Goal: Task Accomplishment & Management: Manage account settings

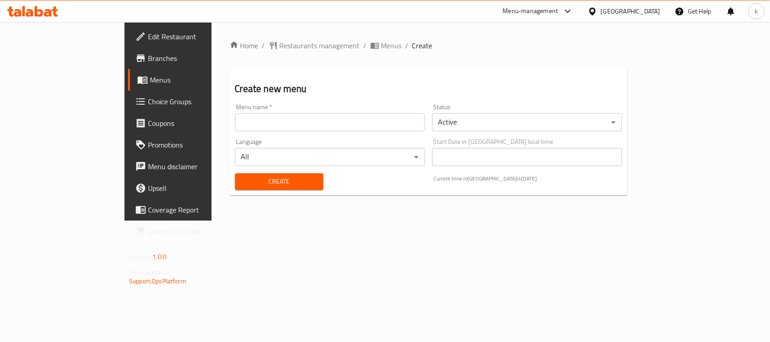
click at [235, 129] on input "text" at bounding box center [330, 122] width 190 height 18
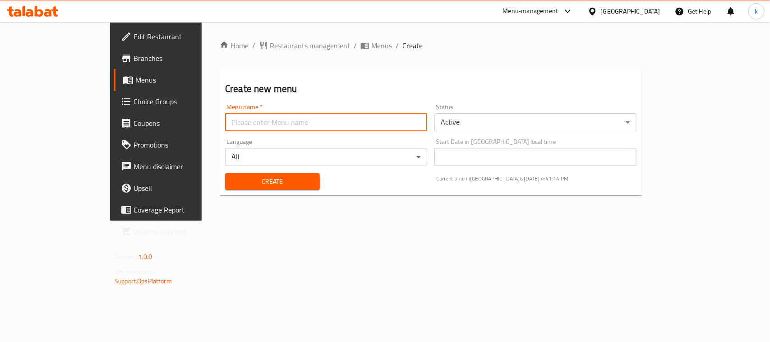
type input "Menu"
click at [225, 173] on button "Create" at bounding box center [272, 181] width 95 height 17
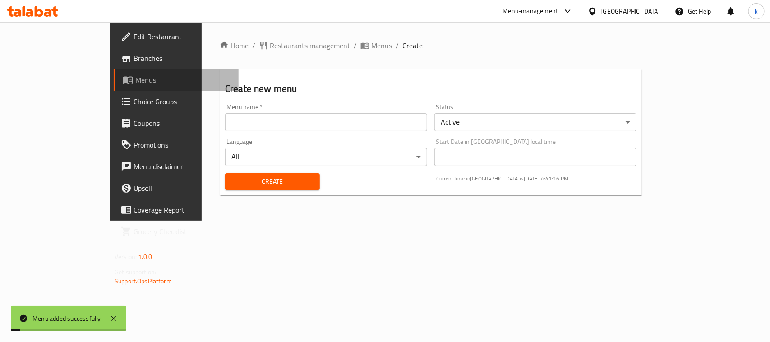
click at [114, 70] on link "Menus" at bounding box center [176, 80] width 125 height 22
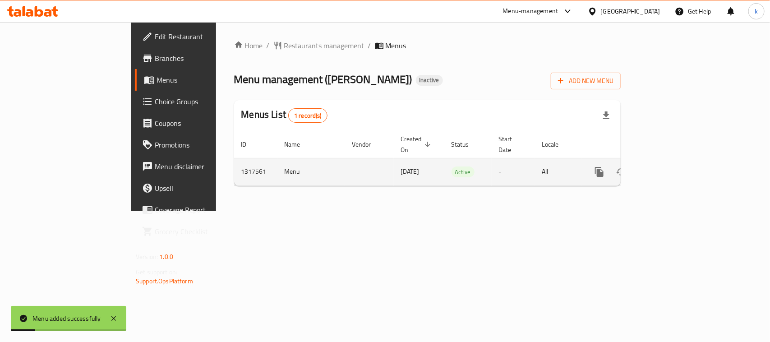
click at [669, 168] on icon "enhanced table" at bounding box center [664, 172] width 8 height 8
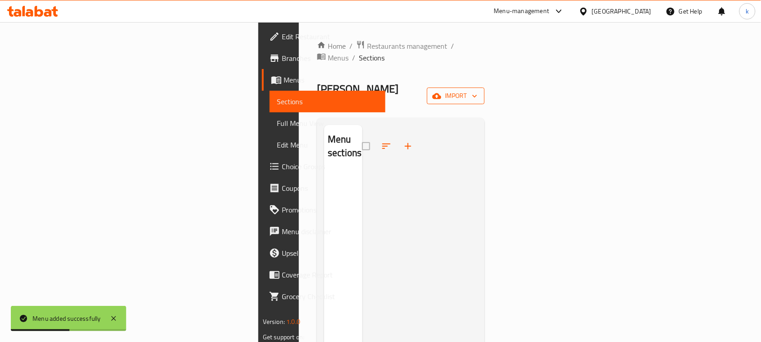
click at [478, 90] on span "import" at bounding box center [455, 95] width 43 height 11
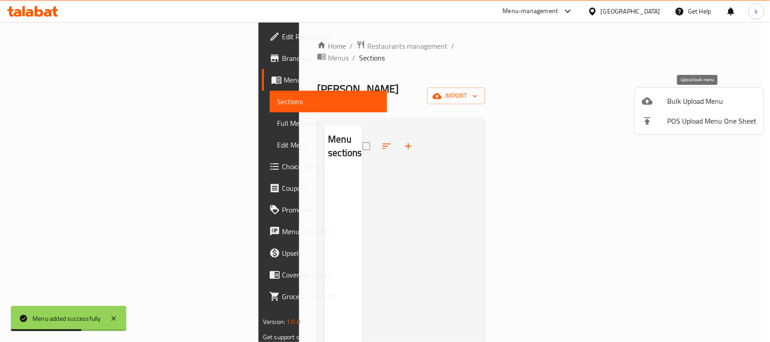
click at [676, 108] on li "Bulk Upload Menu" at bounding box center [699, 101] width 129 height 20
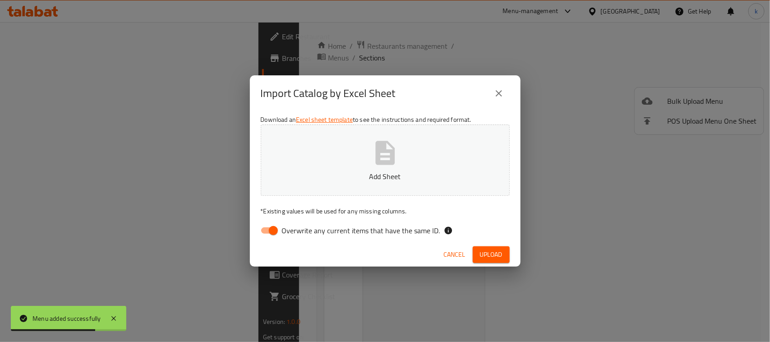
click at [269, 230] on input "Overwrite any current items that have the same ID." at bounding box center [273, 230] width 51 height 17
checkbox input "false"
click at [352, 183] on button "Add Sheet" at bounding box center [385, 160] width 249 height 71
click at [500, 249] on span "Upload" at bounding box center [491, 254] width 23 height 11
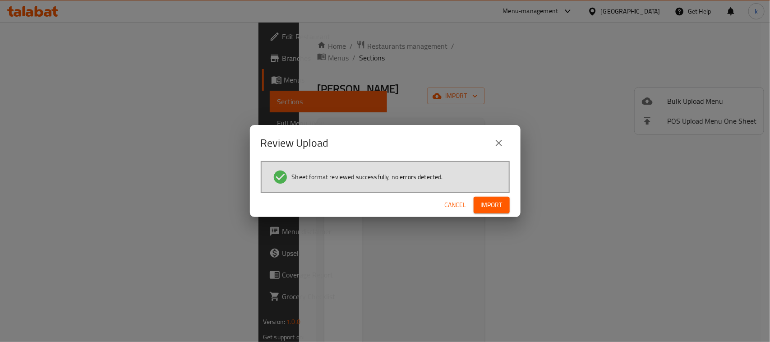
click at [481, 205] on span "Import" at bounding box center [492, 204] width 22 height 11
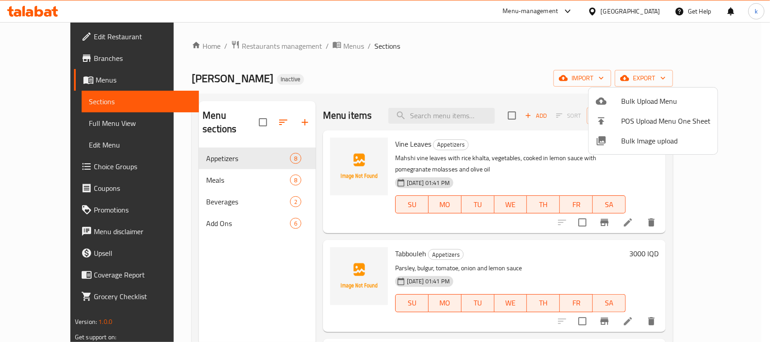
click at [442, 59] on div at bounding box center [385, 171] width 770 height 342
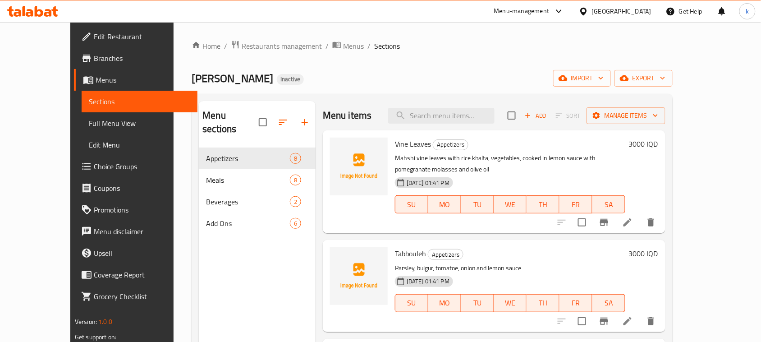
click at [517, 26] on div "Home / Restaurants management / Menus / Sections Farooj [PERSON_NAME] Inactive …" at bounding box center [432, 245] width 517 height 446
click at [318, 59] on div "Home / Restaurants management / Menus / Sections Farooj [PERSON_NAME] Inactive …" at bounding box center [432, 245] width 481 height 410
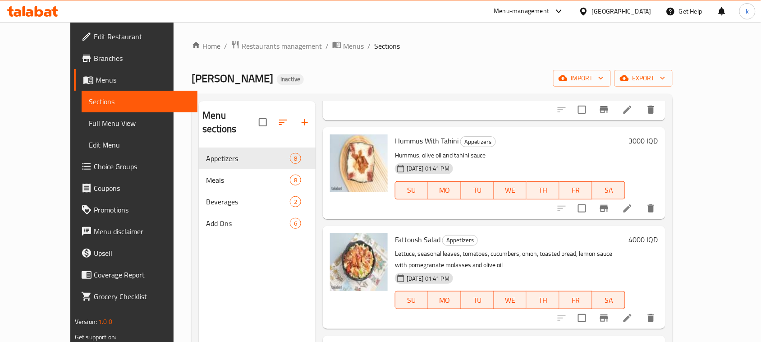
drag, startPoint x: 388, startPoint y: 77, endPoint x: 371, endPoint y: 94, distance: 24.3
click at [388, 77] on div "[PERSON_NAME] Inactive import export" at bounding box center [432, 78] width 481 height 17
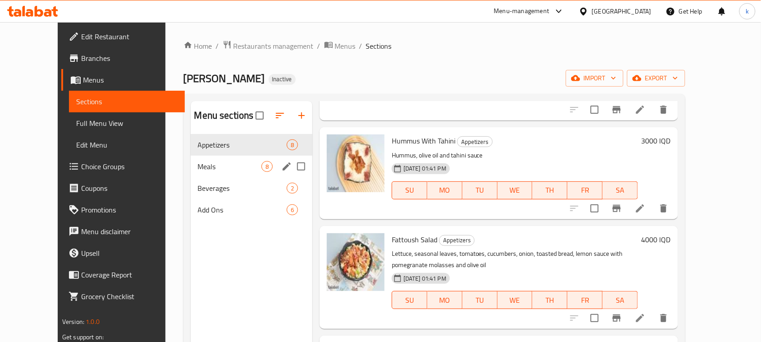
click at [205, 161] on span "Meals" at bounding box center [230, 166] width 64 height 11
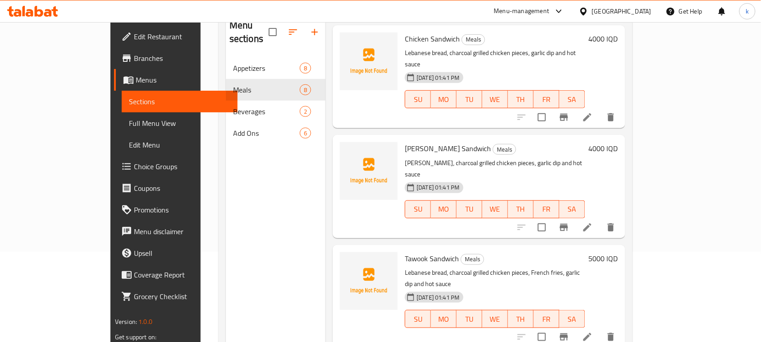
scroll to position [127, 0]
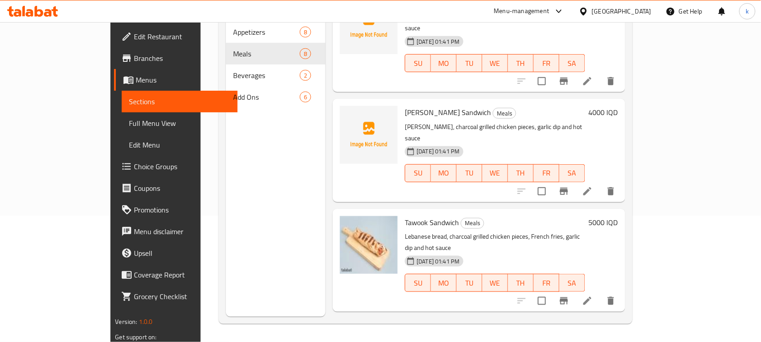
click at [440, 115] on div "[PERSON_NAME] Sandwich Meals [PERSON_NAME], charcoal grilled chicken pieces, ga…" at bounding box center [494, 150] width 187 height 96
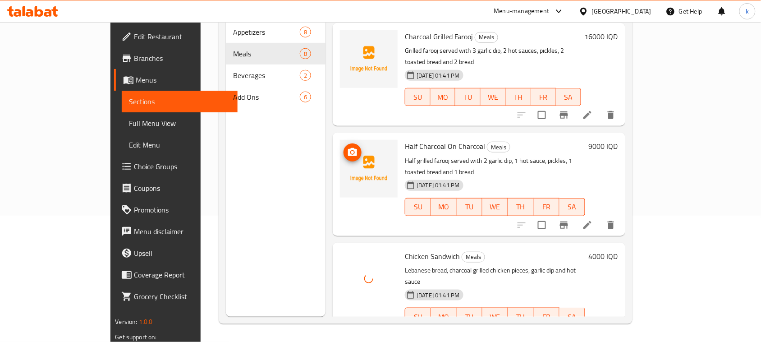
scroll to position [186, 0]
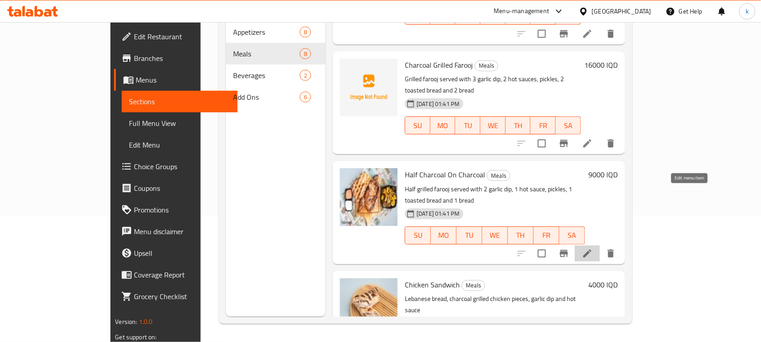
click at [593, 248] on icon at bounding box center [587, 253] width 11 height 11
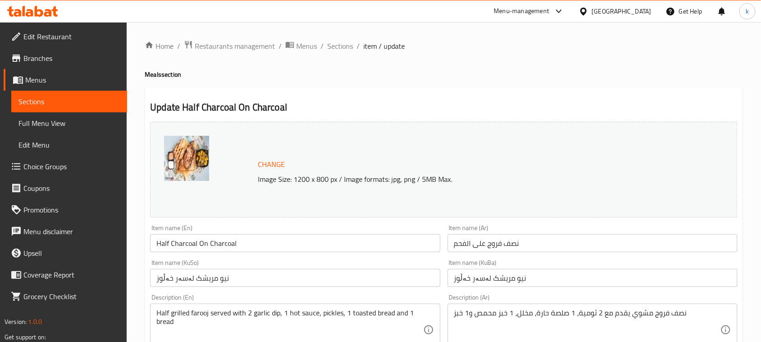
click at [183, 244] on input "Half Charcoal On Charcoal" at bounding box center [295, 243] width 290 height 18
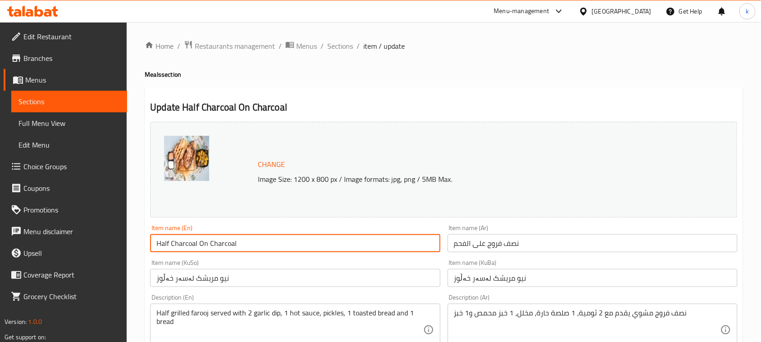
click at [183, 244] on input "Half Charcoal On Charcoal" at bounding box center [295, 243] width 290 height 18
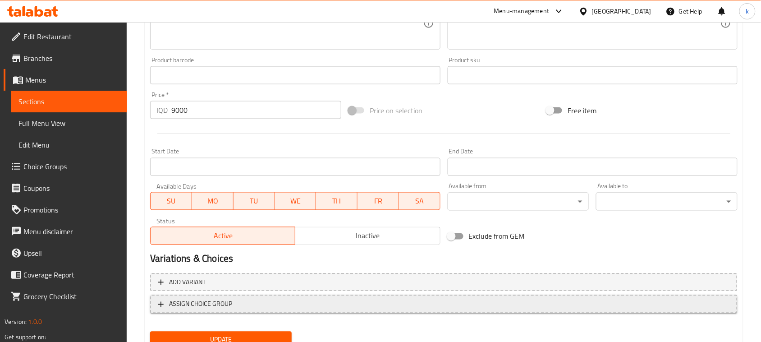
scroll to position [411, 0]
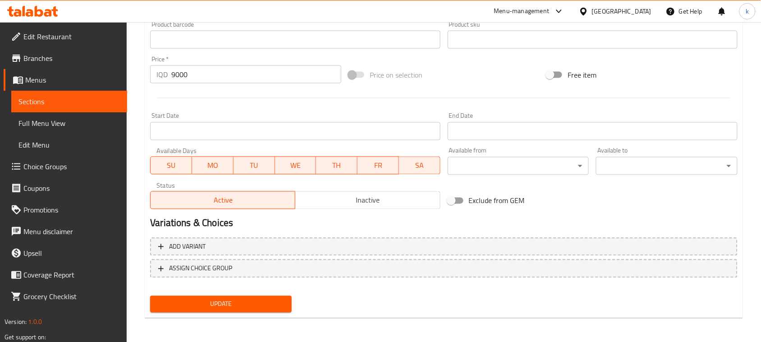
type input "Half Farooj On Charcoal"
click at [188, 308] on span "Update" at bounding box center [220, 304] width 127 height 11
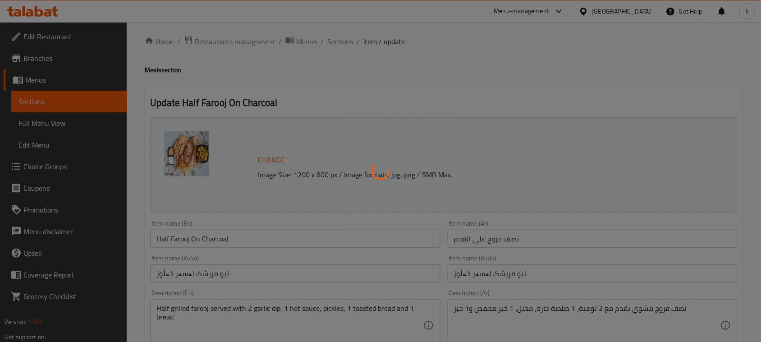
scroll to position [0, 0]
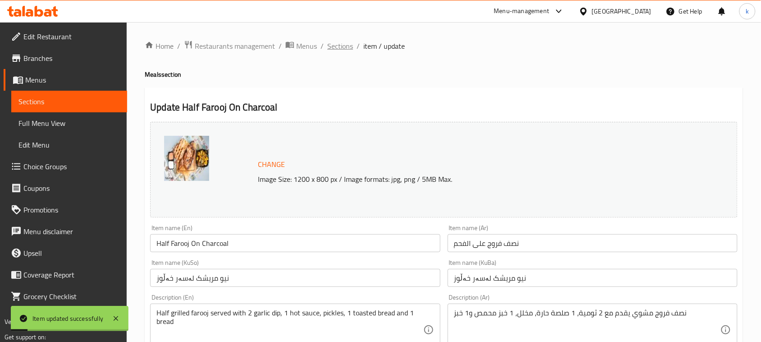
click at [333, 48] on span "Sections" at bounding box center [340, 46] width 26 height 11
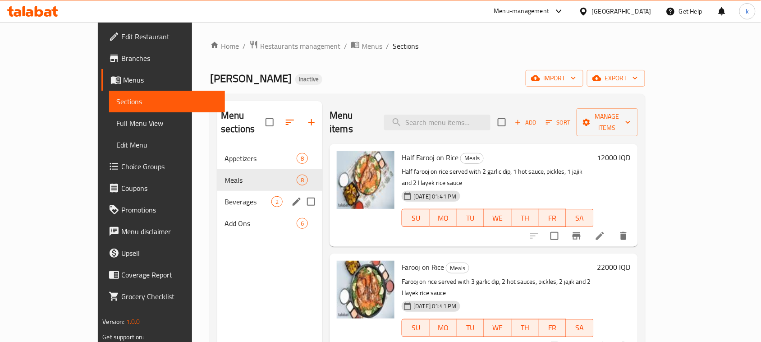
click at [217, 191] on div "Beverages 2" at bounding box center [269, 202] width 105 height 22
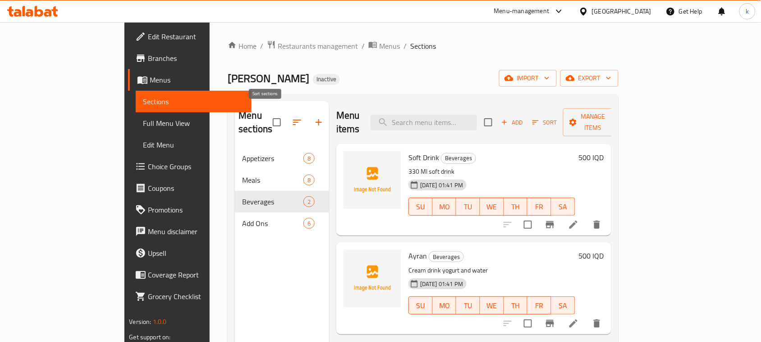
click at [292, 117] on icon "button" at bounding box center [297, 122] width 11 height 11
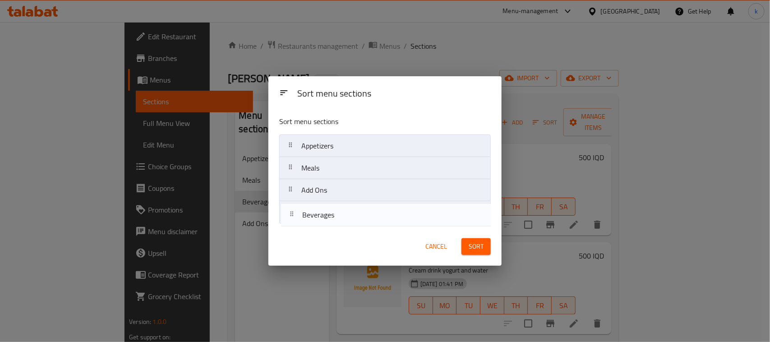
drag, startPoint x: 290, startPoint y: 191, endPoint x: 291, endPoint y: 219, distance: 28.4
click at [291, 219] on nav "Appetizers Meals Beverages Add Ons" at bounding box center [385, 178] width 212 height 89
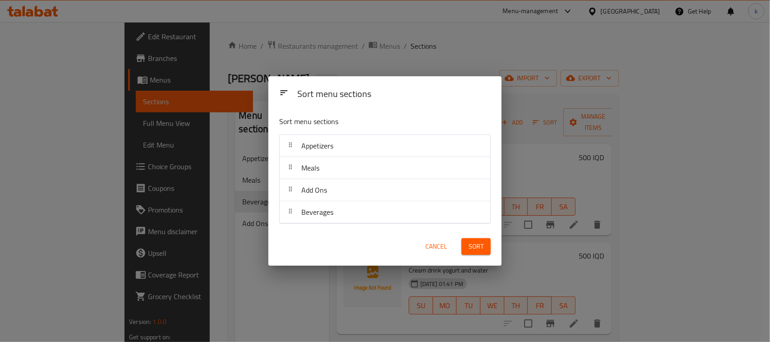
click at [480, 247] on span "Sort" at bounding box center [476, 246] width 15 height 11
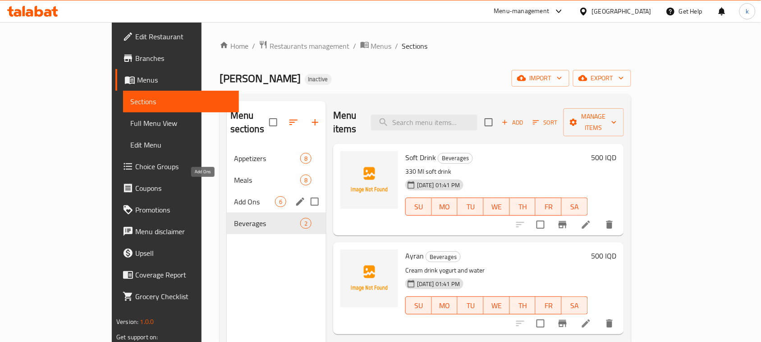
click at [234, 196] on span "Add Ons" at bounding box center [254, 201] width 41 height 11
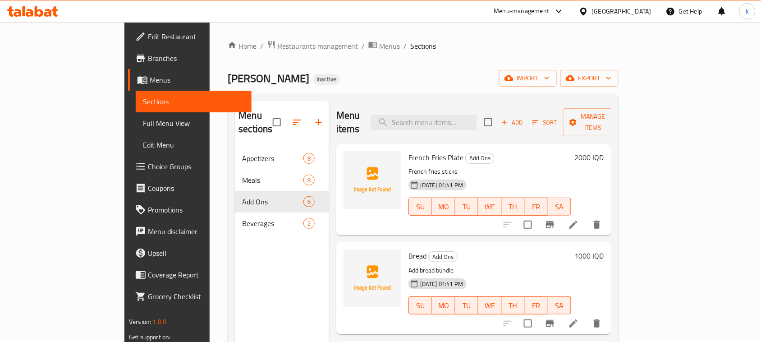
click at [395, 68] on div "Home / Restaurants management / Menus / Sections Farooj [PERSON_NAME] Inactive …" at bounding box center [423, 245] width 391 height 410
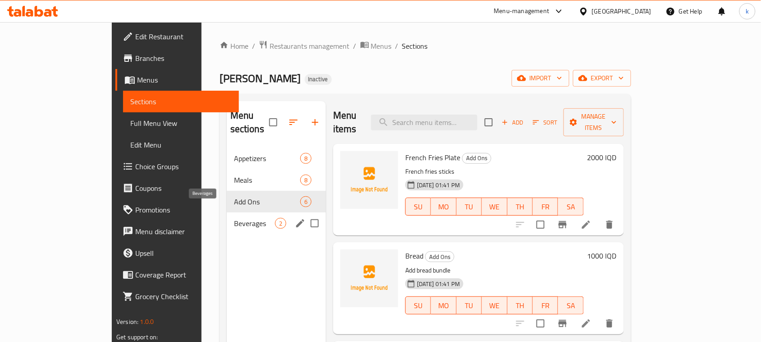
click at [234, 218] on span "Beverages" at bounding box center [254, 223] width 41 height 11
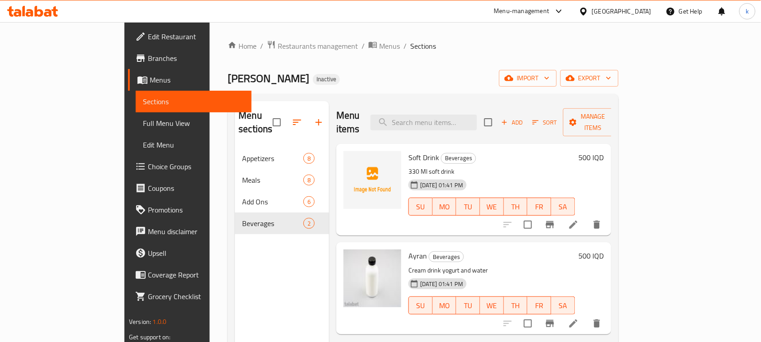
click at [388, 78] on div "[PERSON_NAME] Inactive import export" at bounding box center [423, 78] width 391 height 17
click at [603, 219] on icon "delete" at bounding box center [597, 224] width 11 height 11
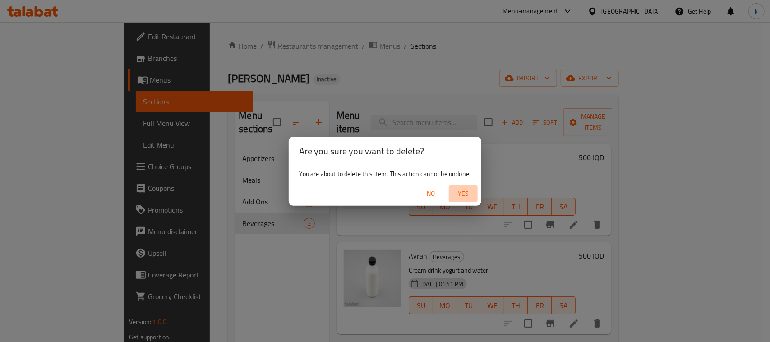
click at [459, 196] on span "Yes" at bounding box center [463, 193] width 22 height 11
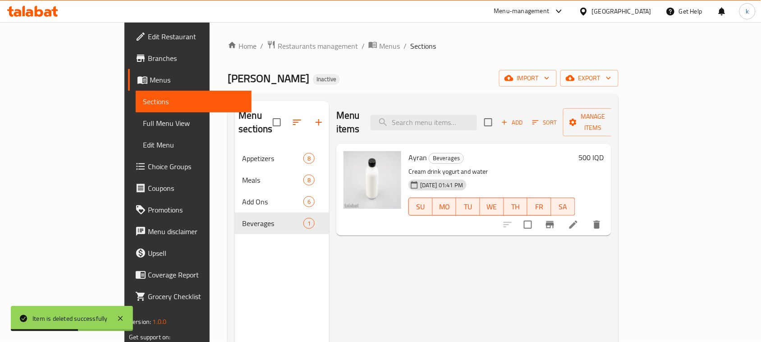
click at [346, 291] on div "Menu items Add Sort Manage items Ayran Beverages Cream drink yogurt and water […" at bounding box center [470, 272] width 282 height 342
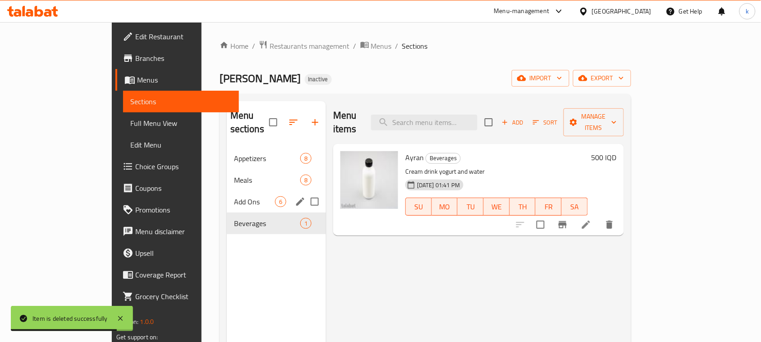
click at [234, 196] on span "Add Ons" at bounding box center [254, 201] width 41 height 11
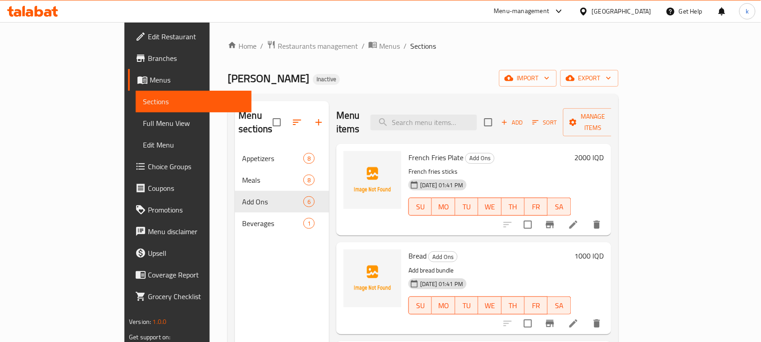
click at [586, 217] on li at bounding box center [573, 225] width 25 height 16
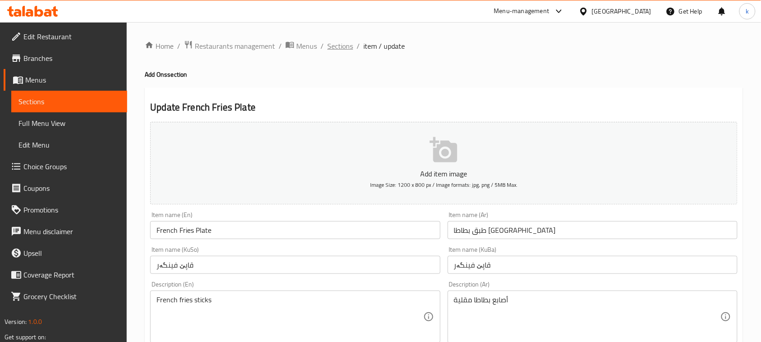
click at [337, 50] on span "Sections" at bounding box center [340, 46] width 26 height 11
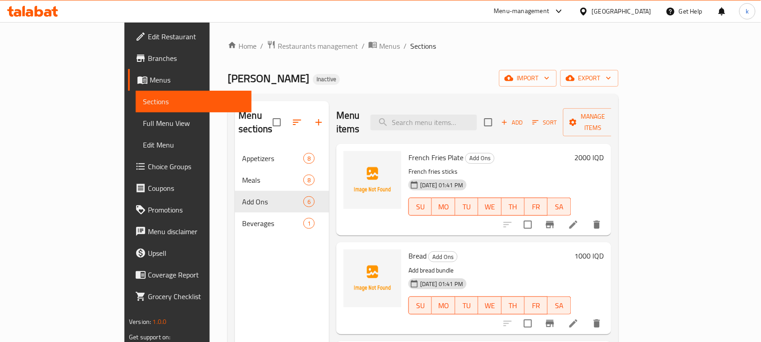
click at [351, 69] on div "Home / Restaurants management / Menus / Sections Farooj [PERSON_NAME] Inactive …" at bounding box center [423, 245] width 391 height 410
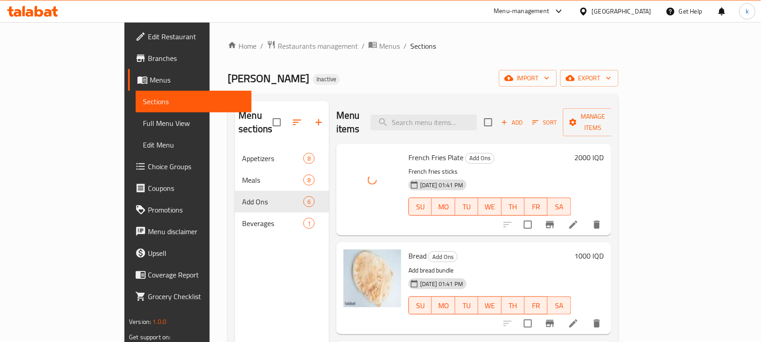
click at [384, 77] on div "[PERSON_NAME] Inactive import export" at bounding box center [423, 78] width 391 height 17
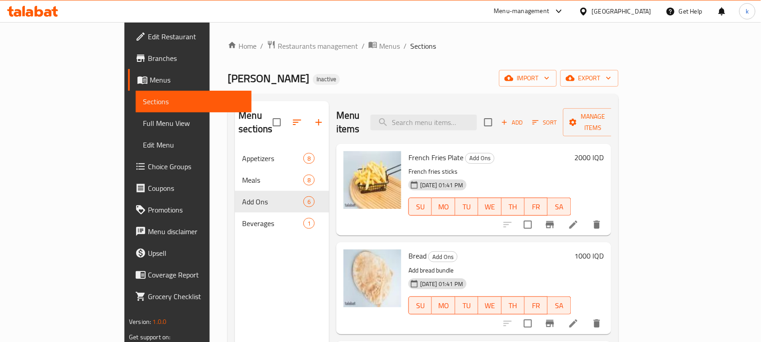
click at [148, 37] on span "Edit Restaurant" at bounding box center [196, 36] width 97 height 11
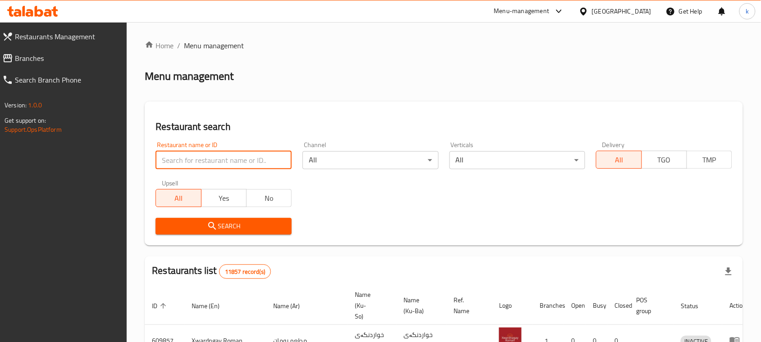
click at [205, 158] on input "search" at bounding box center [224, 160] width 136 height 18
paste input "[PERSON_NAME]"
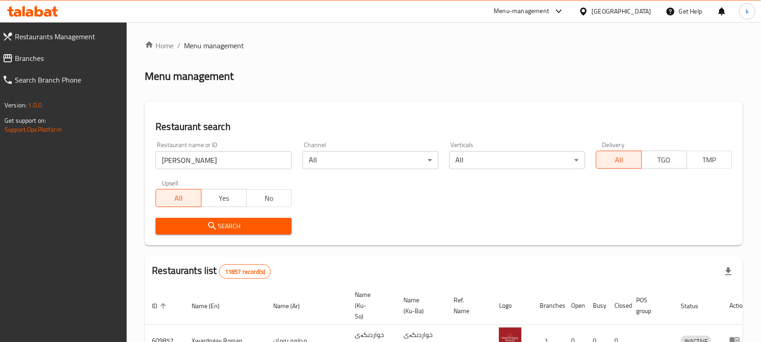
click at [229, 224] on span "Search" at bounding box center [224, 226] width 122 height 11
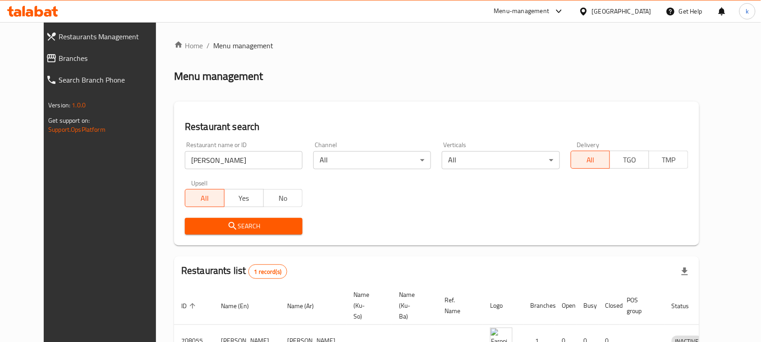
click at [194, 159] on input "[PERSON_NAME]" at bounding box center [244, 160] width 118 height 18
click button "Search" at bounding box center [244, 226] width 118 height 17
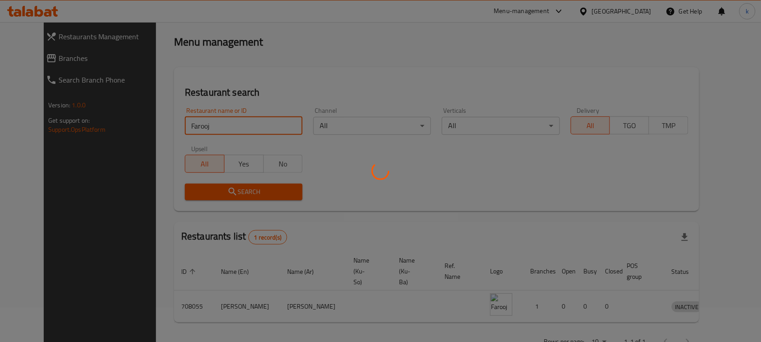
scroll to position [53, 0]
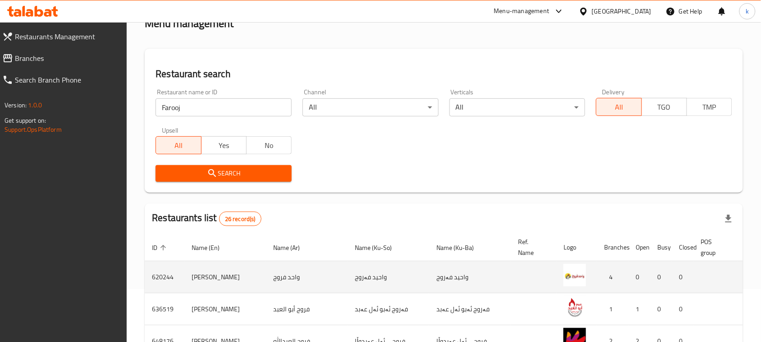
click at [429, 277] on td "واحید فەروج" at bounding box center [470, 277] width 82 height 32
copy td "فەروج"
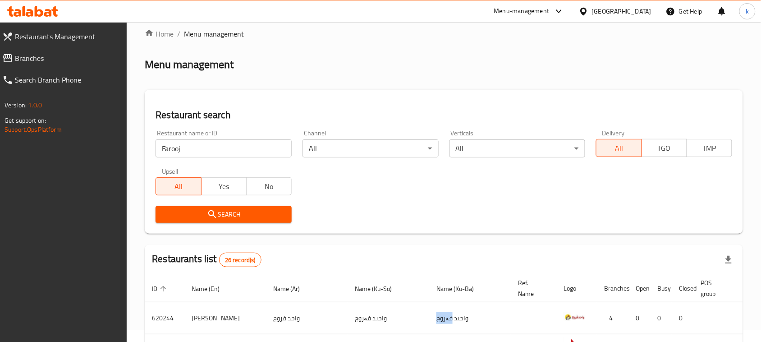
scroll to position [0, 0]
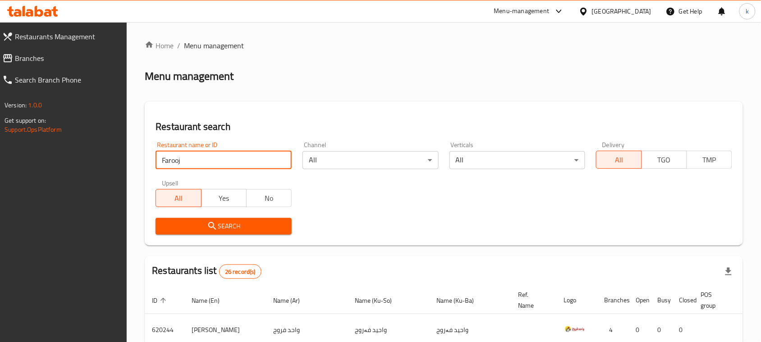
drag, startPoint x: 213, startPoint y: 161, endPoint x: 98, endPoint y: 166, distance: 115.6
paste input "Al Hayek"
drag, startPoint x: 181, startPoint y: 159, endPoint x: 100, endPoint y: 169, distance: 81.8
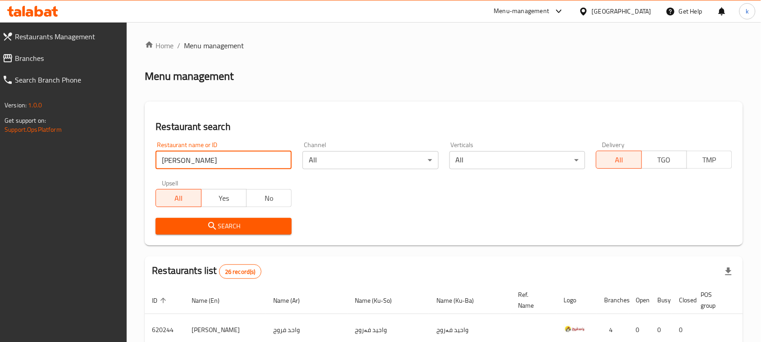
type input "Al Hayek"
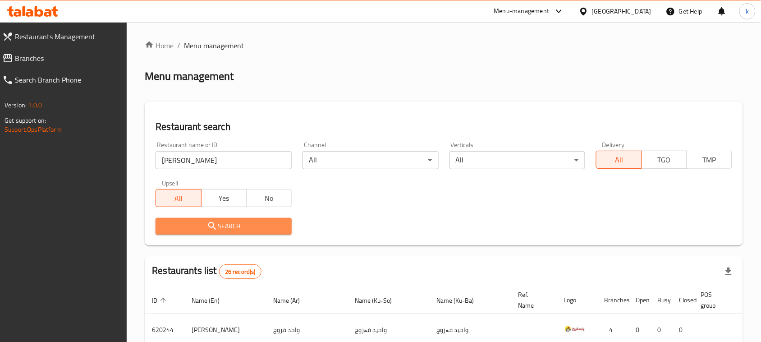
click at [213, 224] on icon "submit" at bounding box center [212, 226] width 8 height 8
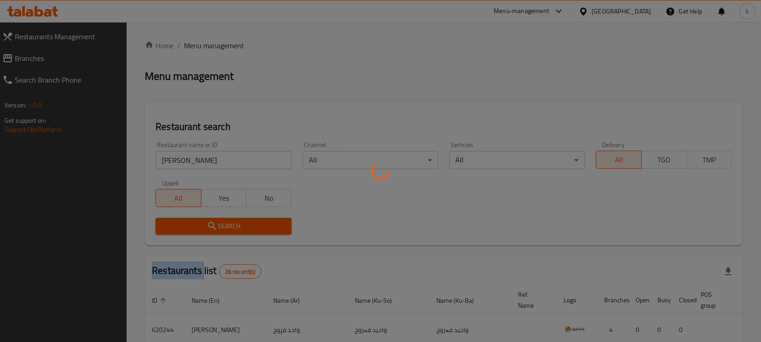
click at [213, 224] on div at bounding box center [380, 171] width 761 height 342
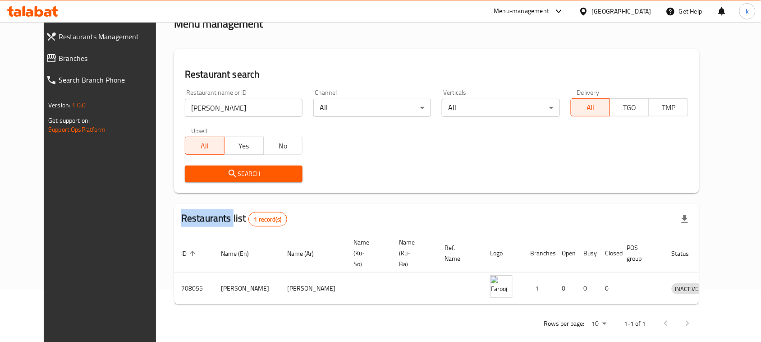
scroll to position [53, 0]
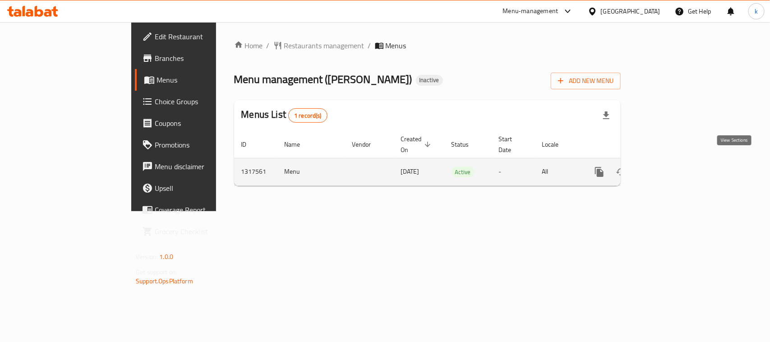
click at [675, 163] on link "enhanced table" at bounding box center [665, 172] width 22 height 22
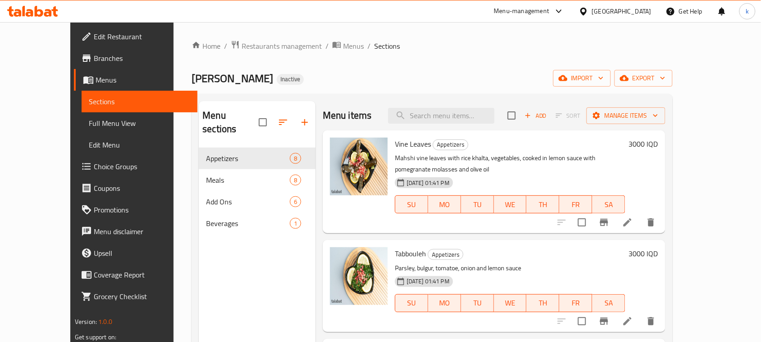
click at [89, 124] on span "Full Menu View" at bounding box center [139, 123] width 101 height 11
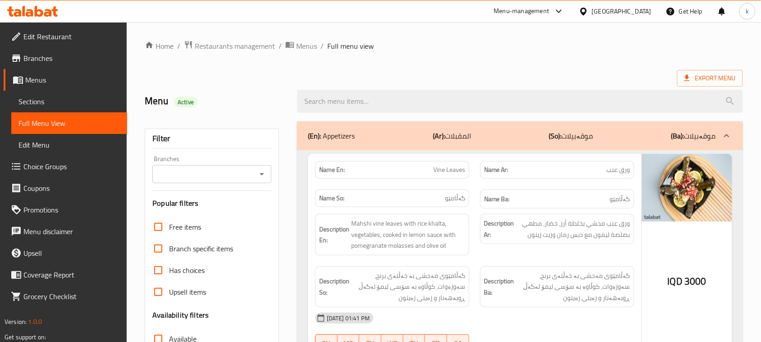
click at [264, 178] on icon "Open" at bounding box center [262, 174] width 11 height 11
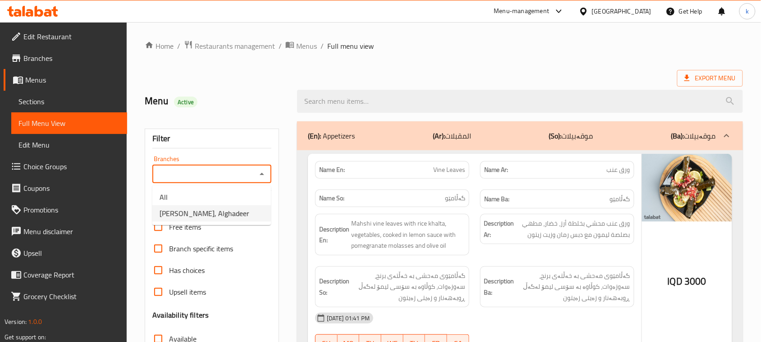
click at [204, 217] on span "Farooj Al Hayek, Alghadeer" at bounding box center [205, 213] width 90 height 11
type input "Farooj Al Hayek, Alghadeer"
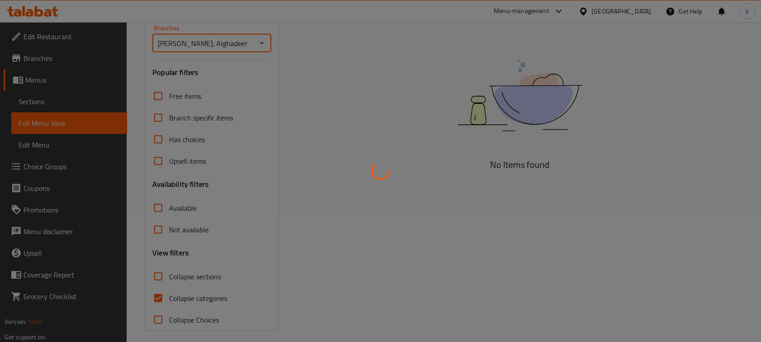
scroll to position [138, 0]
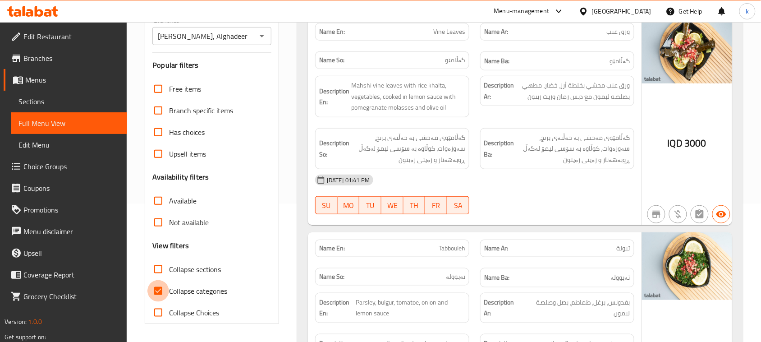
click at [158, 288] on input "Collapse categories" at bounding box center [159, 291] width 22 height 22
checkbox input "false"
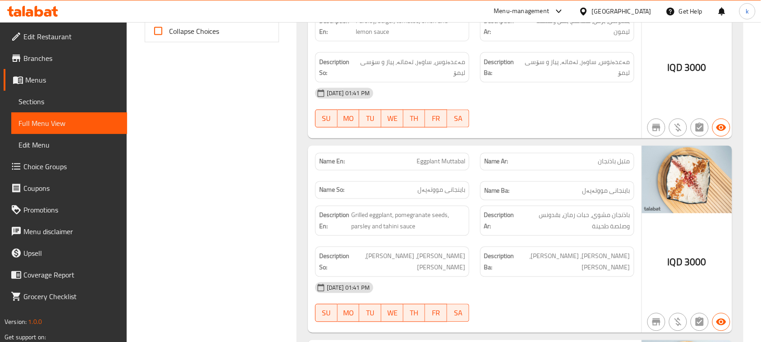
scroll to position [420, 0]
click at [43, 80] on span "Menus" at bounding box center [72, 79] width 95 height 11
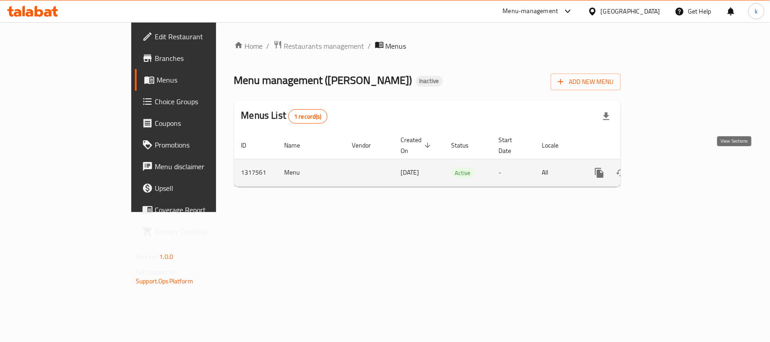
click at [670, 167] on icon "enhanced table" at bounding box center [664, 172] width 11 height 11
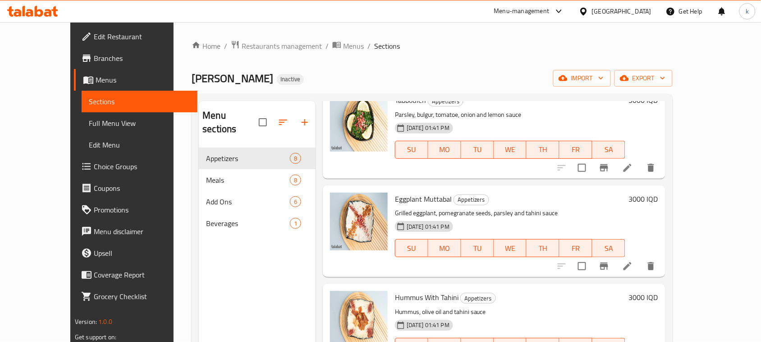
scroll to position [169, 0]
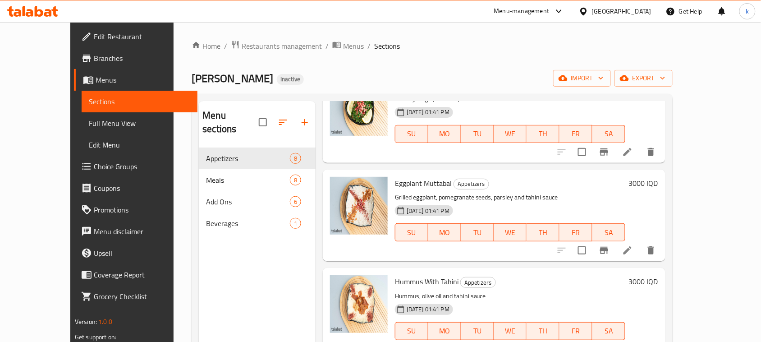
click at [641, 242] on li at bounding box center [627, 250] width 25 height 16
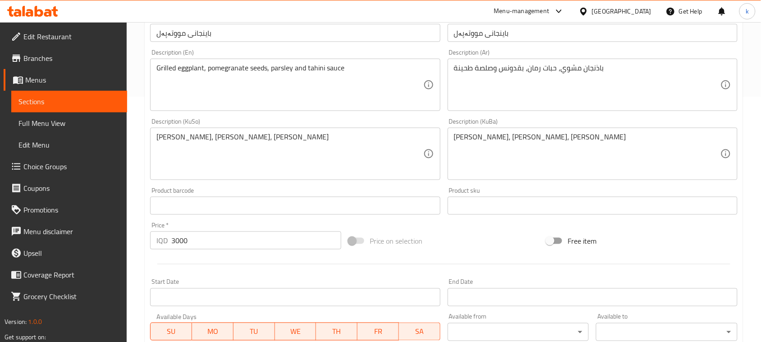
scroll to position [282, 0]
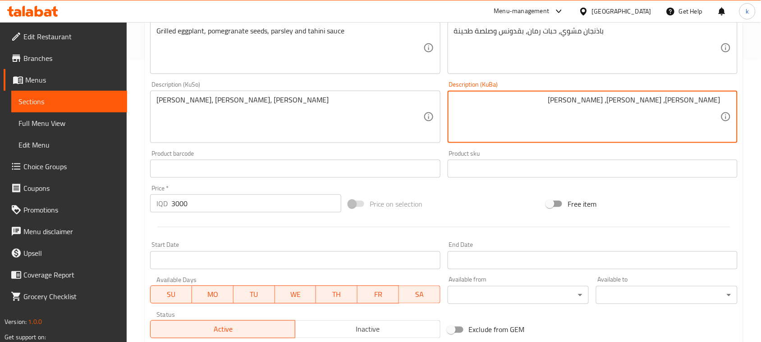
click at [616, 102] on textarea "باینجانی برژاو، تۆوی هەنار، مەعدەنوسو سۆسی تەحین" at bounding box center [587, 117] width 267 height 43
click at [586, 103] on textarea "باینجانی برژاو، تۆوی هەنار، مەعدەنوس و سۆسی تەحین" at bounding box center [587, 117] width 267 height 43
type textarea "باینجانی برژاو، تۆوی هەنار، مەعدەنوس و سۆسی تەحین"
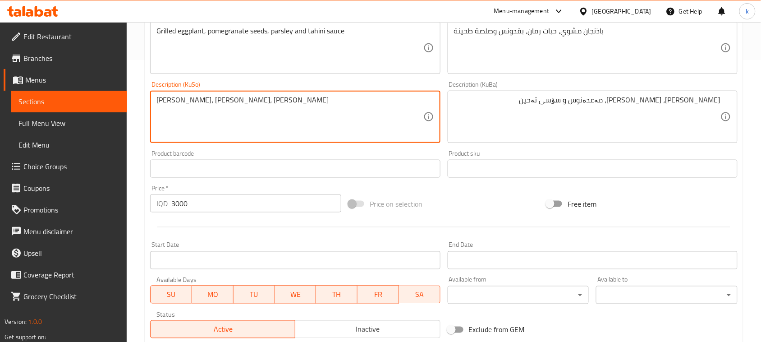
click at [227, 106] on textarea "باینجانی برژاو، تۆوی هەنار، مەعدەنوسو سۆسی تەحین" at bounding box center [290, 117] width 267 height 43
paste textarea
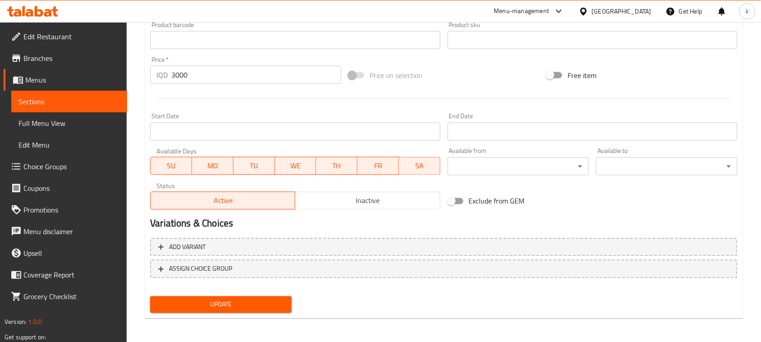
scroll to position [411, 0]
type textarea "باینجانی برژاو، تۆوی هەنار، مەعدەنوس و سۆسی تەحین"
click at [258, 307] on span "Update" at bounding box center [220, 304] width 127 height 11
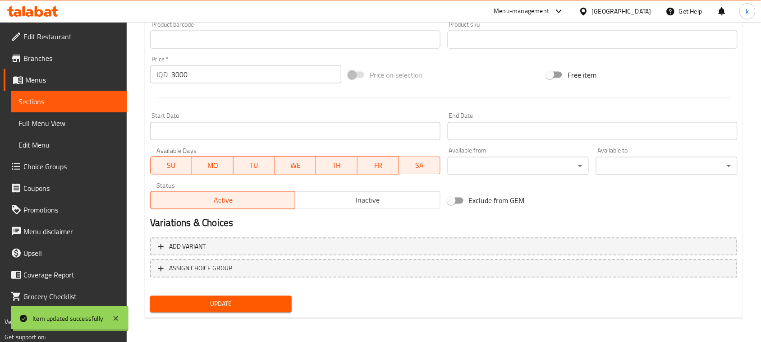
click at [52, 122] on span "Full Menu View" at bounding box center [68, 123] width 101 height 11
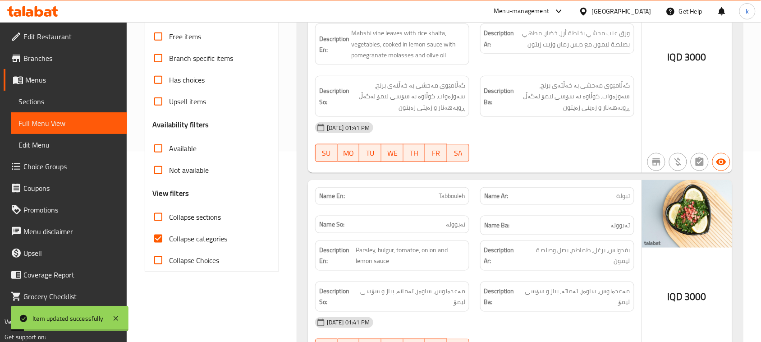
scroll to position [185, 0]
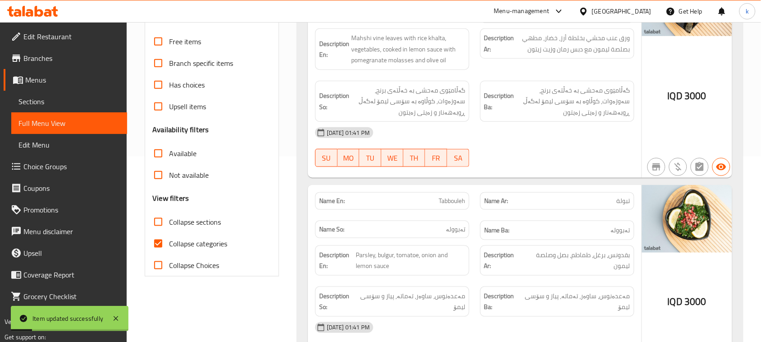
click at [158, 237] on input "Collapse categories" at bounding box center [159, 244] width 22 height 22
checkbox input "false"
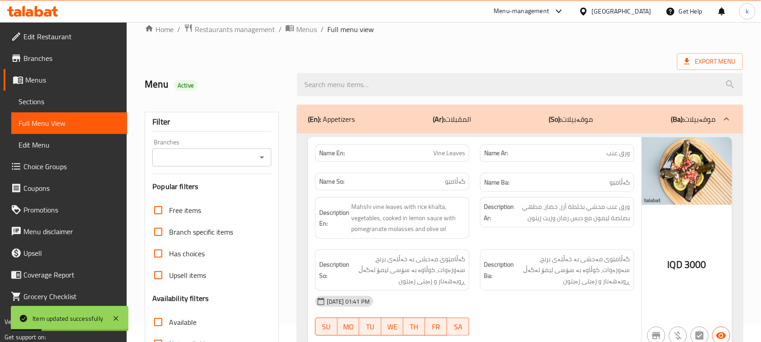
scroll to position [16, 0]
click at [258, 157] on icon "Open" at bounding box center [262, 157] width 11 height 11
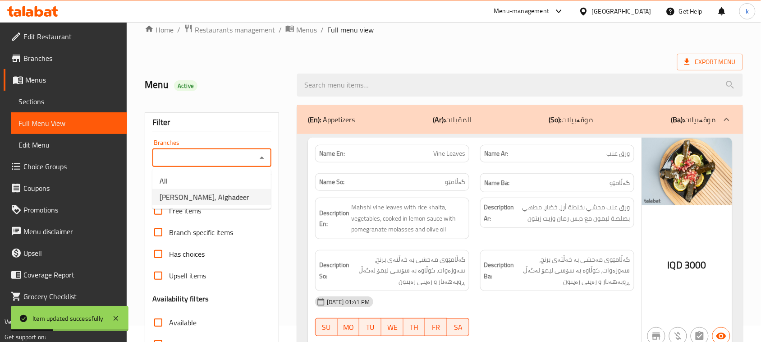
click at [217, 194] on span "Farooj Al Hayek, Alghadeer" at bounding box center [205, 197] width 90 height 11
type input "Farooj Al Hayek, Alghadeer"
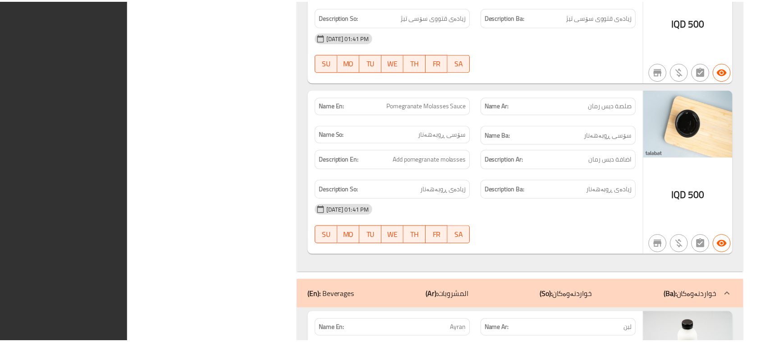
scroll to position [4432, 0]
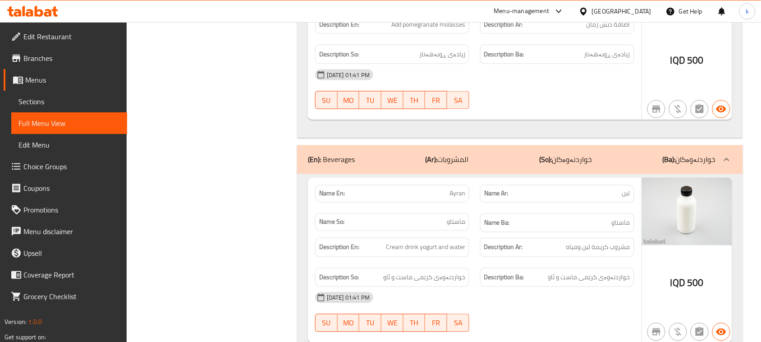
click at [46, 8] on icon at bounding box center [32, 11] width 51 height 11
